Goal: Navigation & Orientation: Find specific page/section

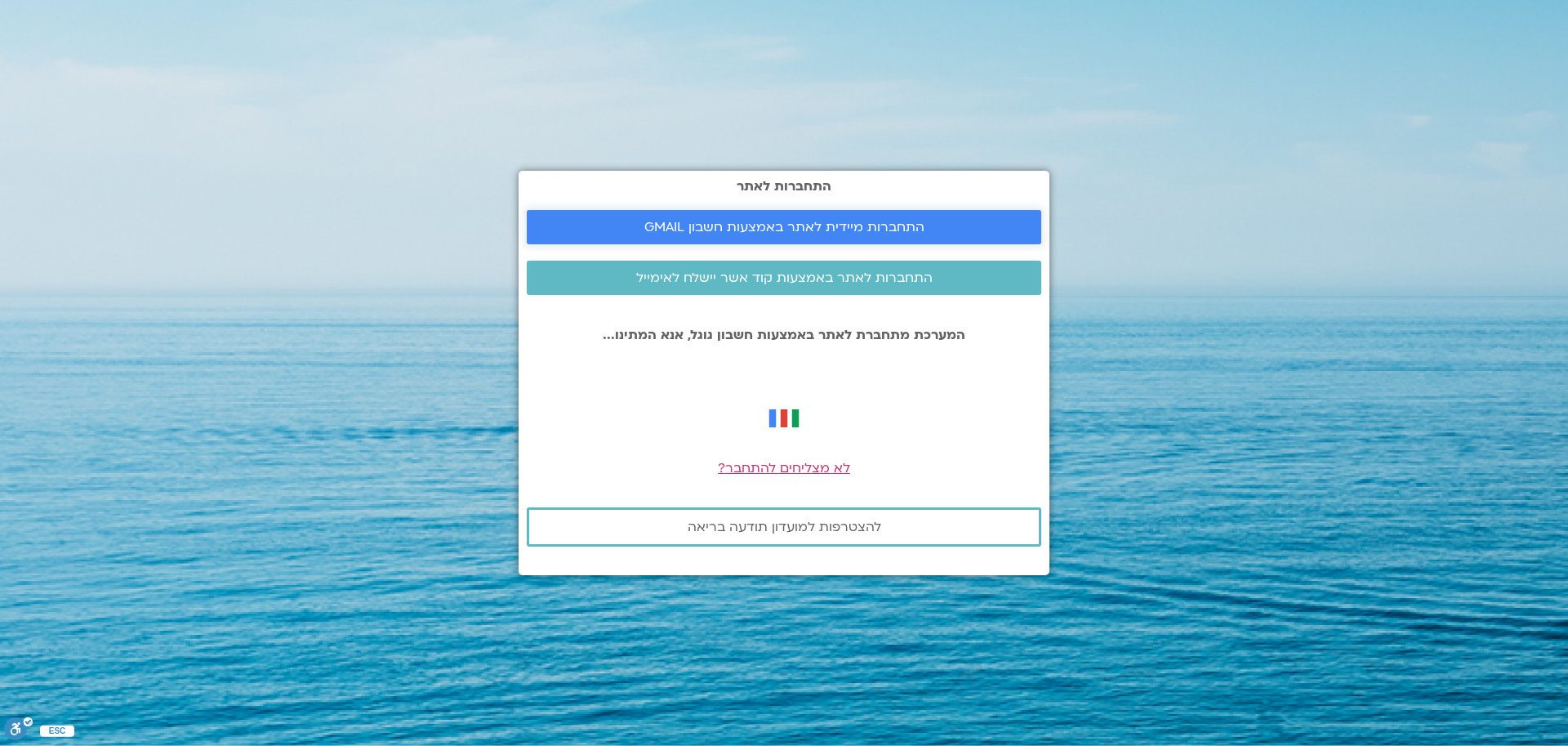
click at [896, 227] on span "התחברות מיידית לאתר באמצעות חשבון GMAIL" at bounding box center [784, 227] width 280 height 15
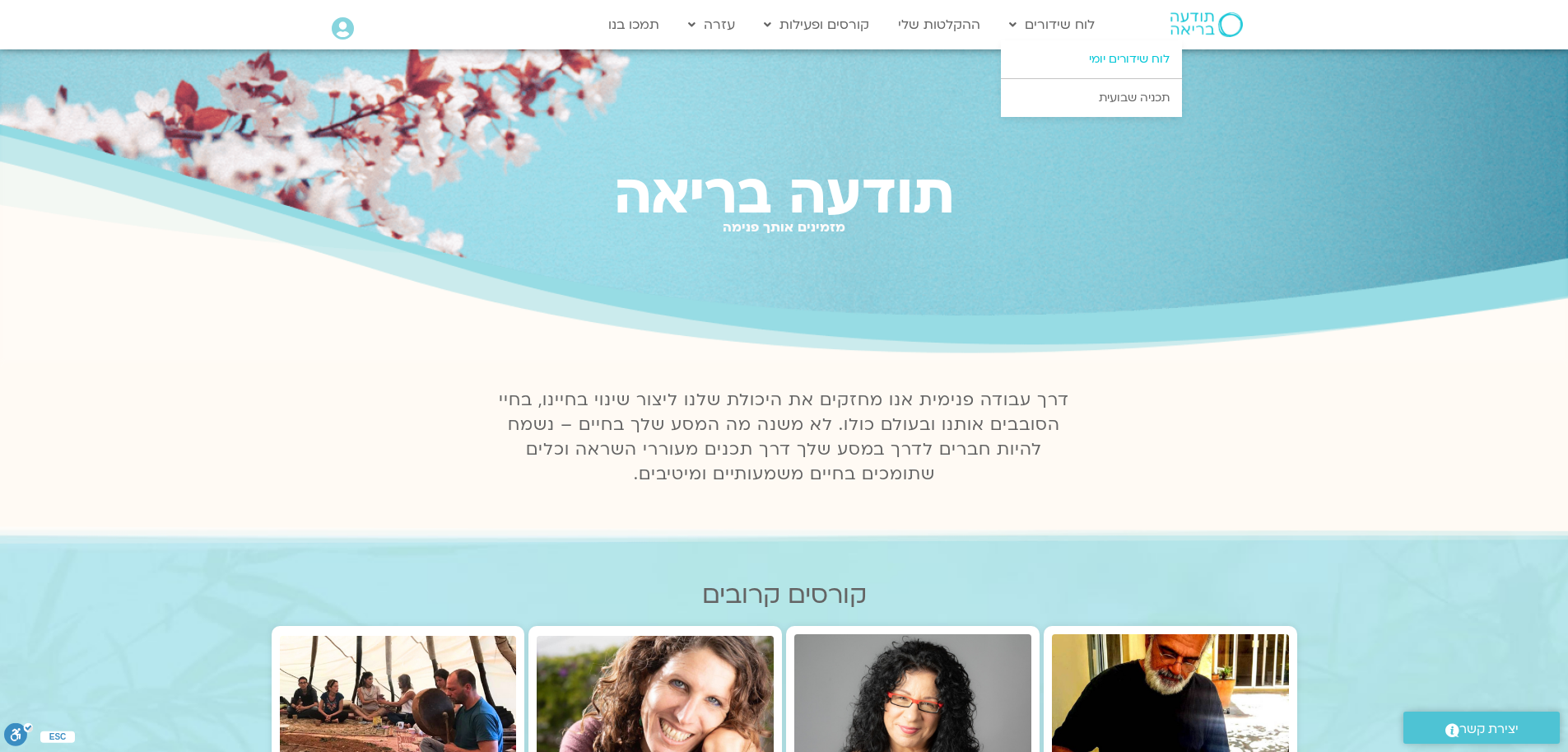
click at [1103, 57] on link "לוח שידורים יומי" at bounding box center [1091, 59] width 181 height 38
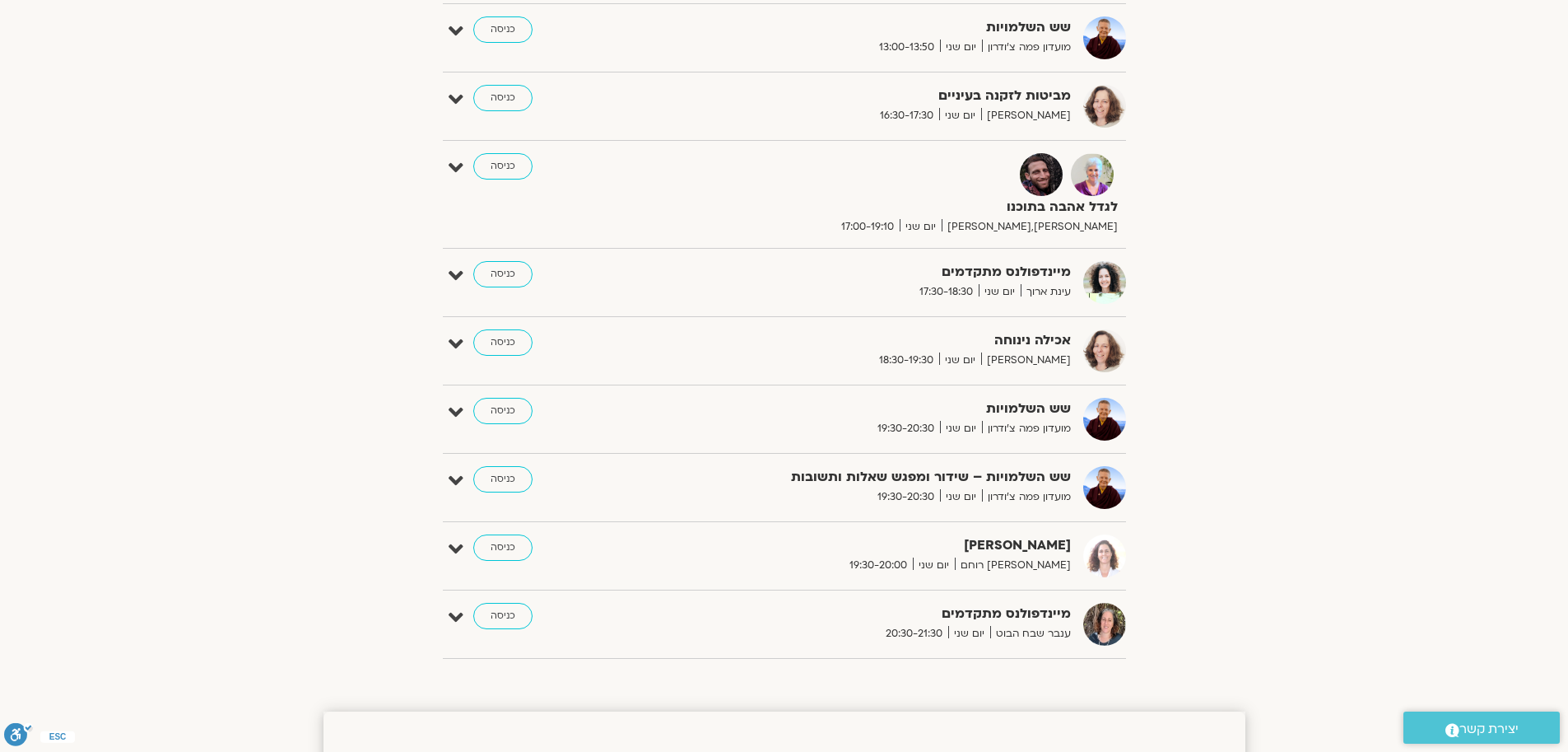
scroll to position [537, 0]
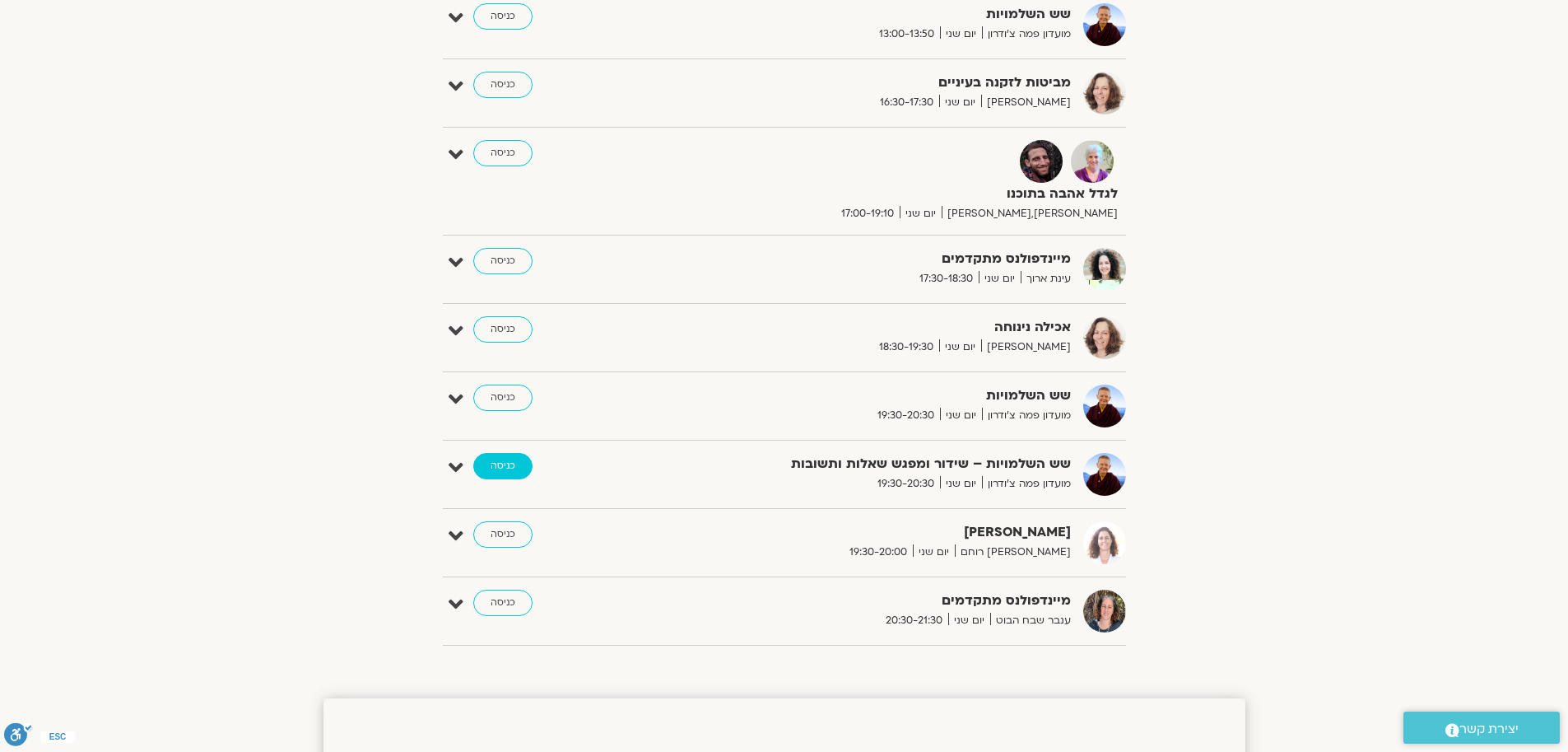
click at [486, 465] on link "כניסה" at bounding box center [503, 466] width 59 height 26
